Goal: Task Accomplishment & Management: Manage account settings

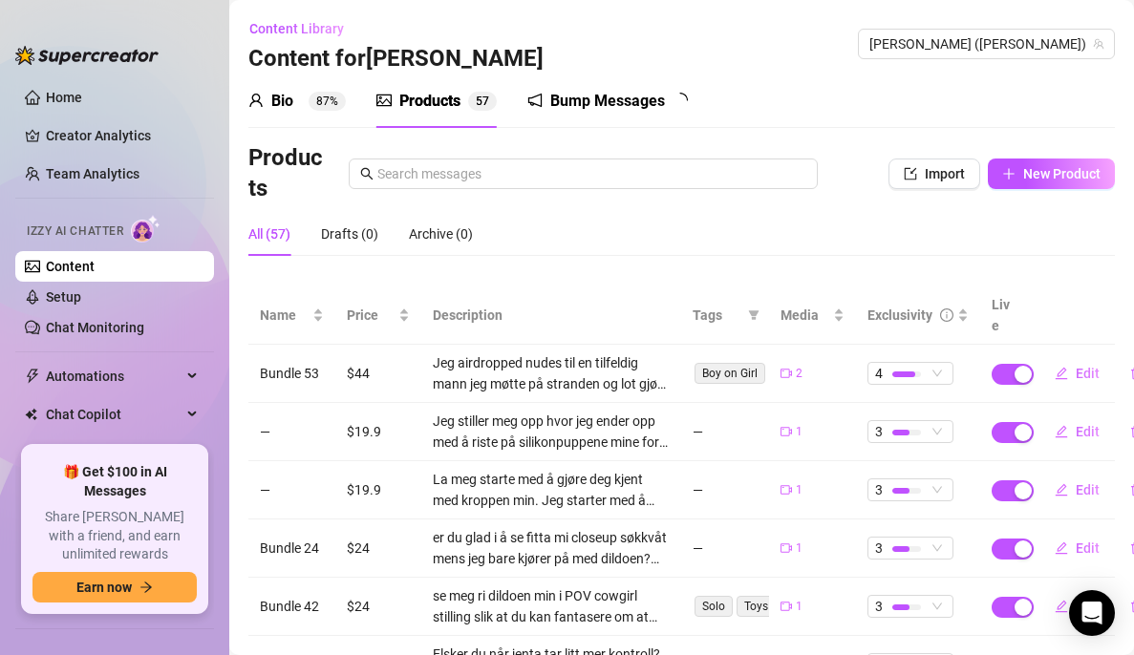
click at [590, 102] on div "Bump Messages" at bounding box center [607, 101] width 115 height 23
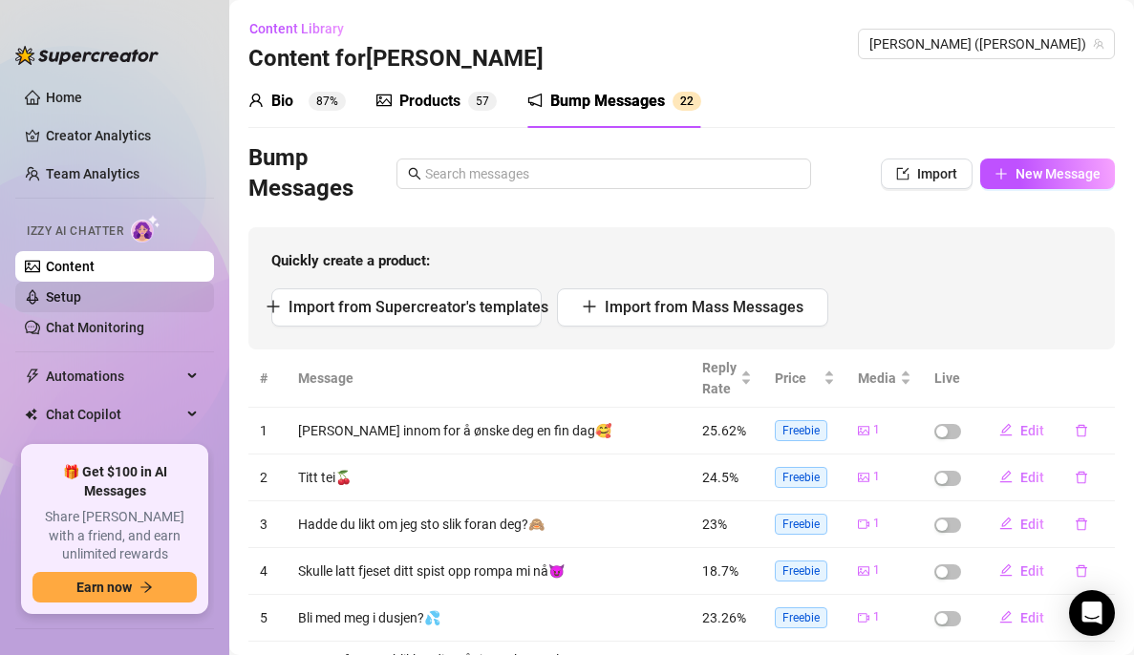
click at [81, 291] on link "Setup" at bounding box center [63, 297] width 35 height 15
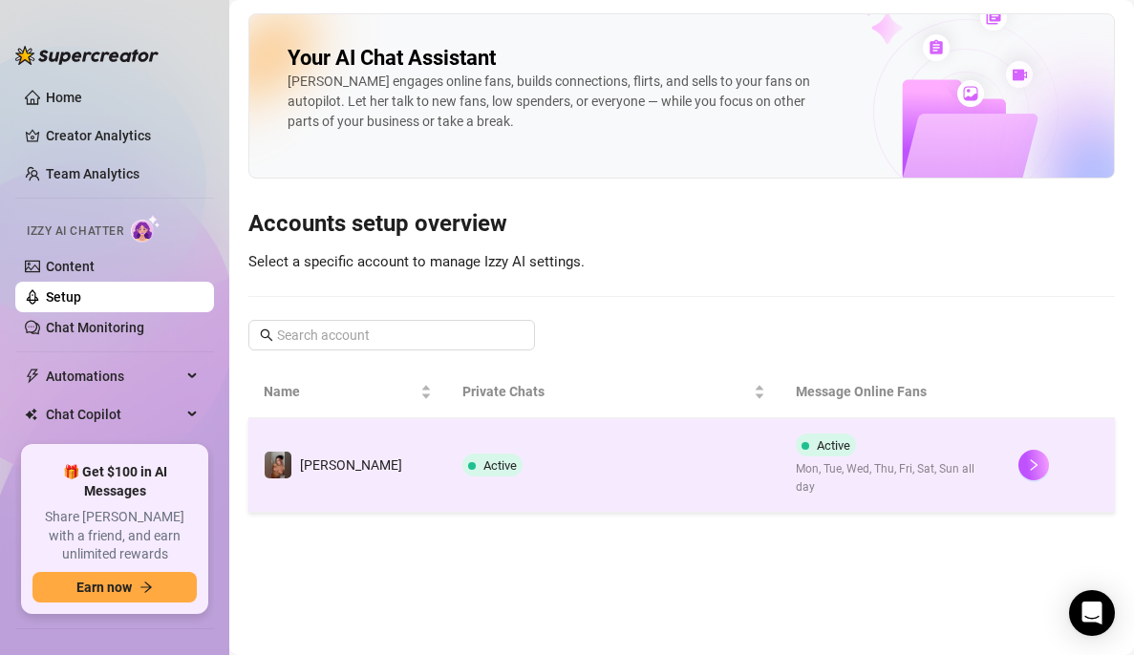
click at [706, 427] on td "Active" at bounding box center [614, 466] width 334 height 95
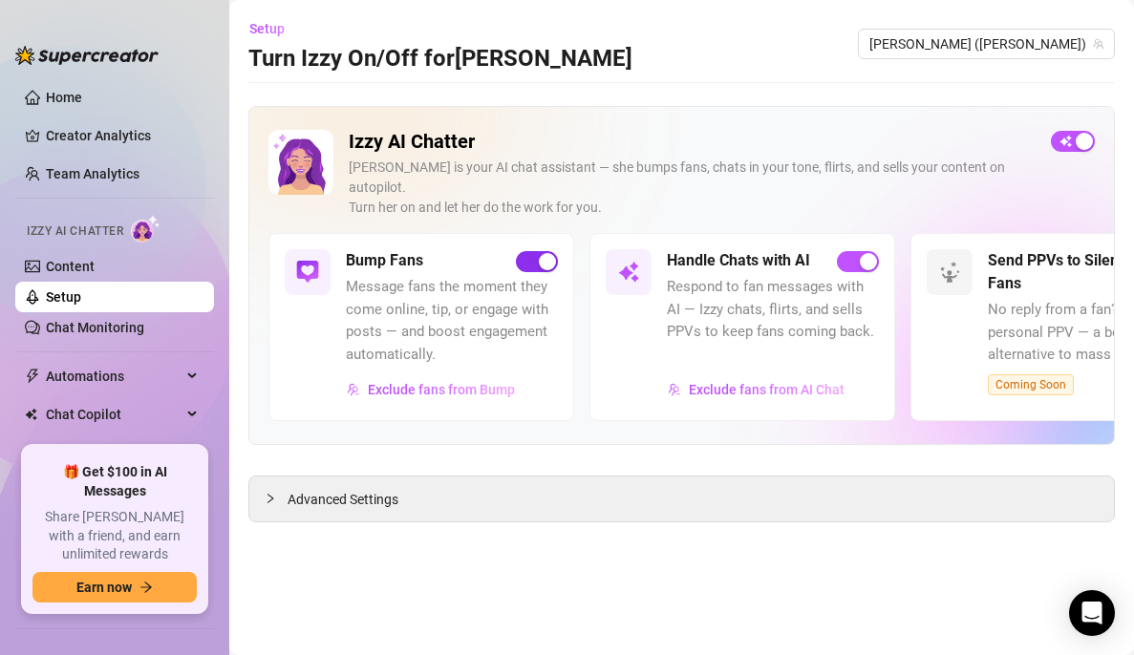
click at [524, 251] on span "button" at bounding box center [537, 261] width 42 height 21
